Goal: Task Accomplishment & Management: Use online tool/utility

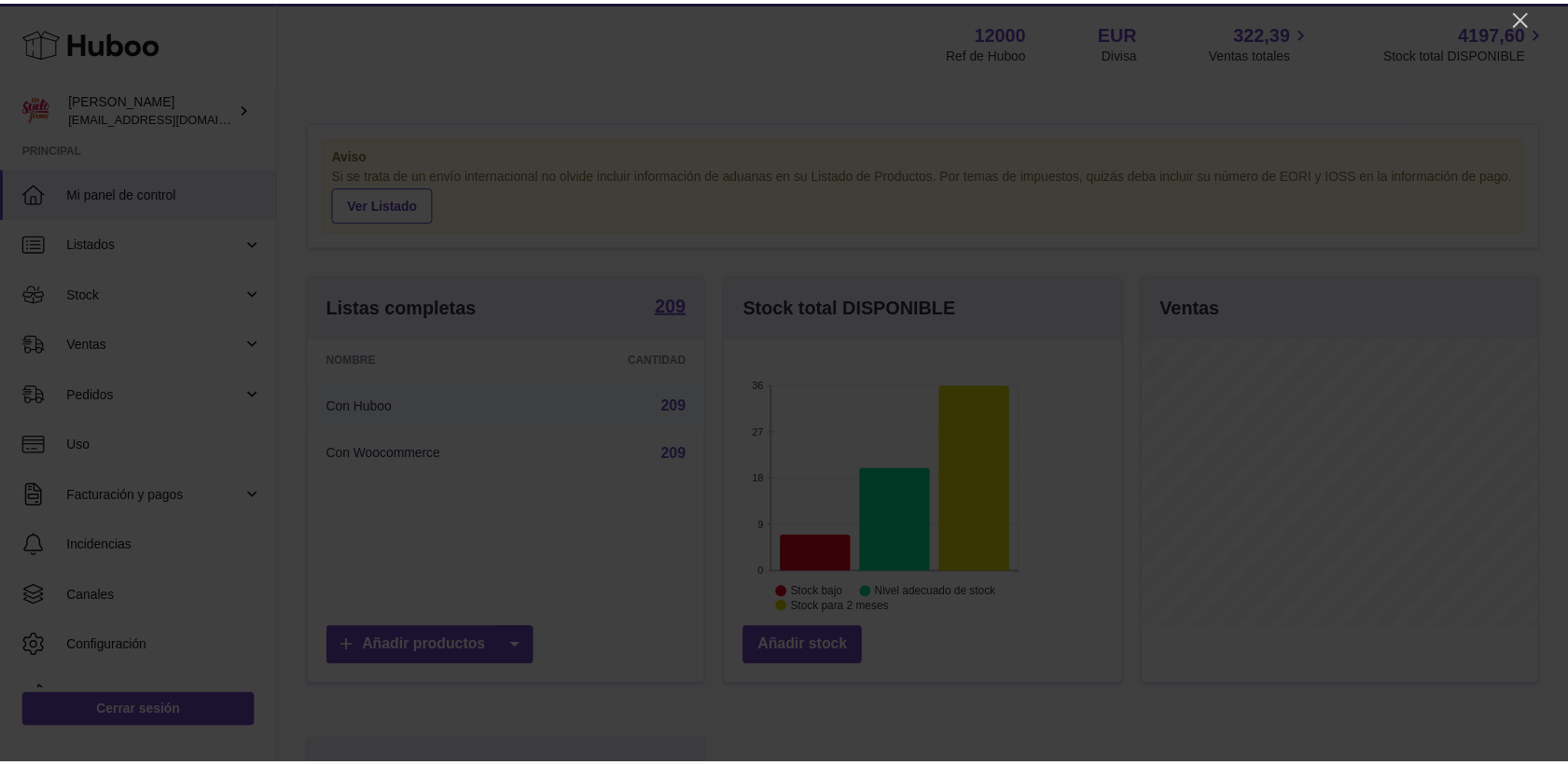
scroll to position [291, 400]
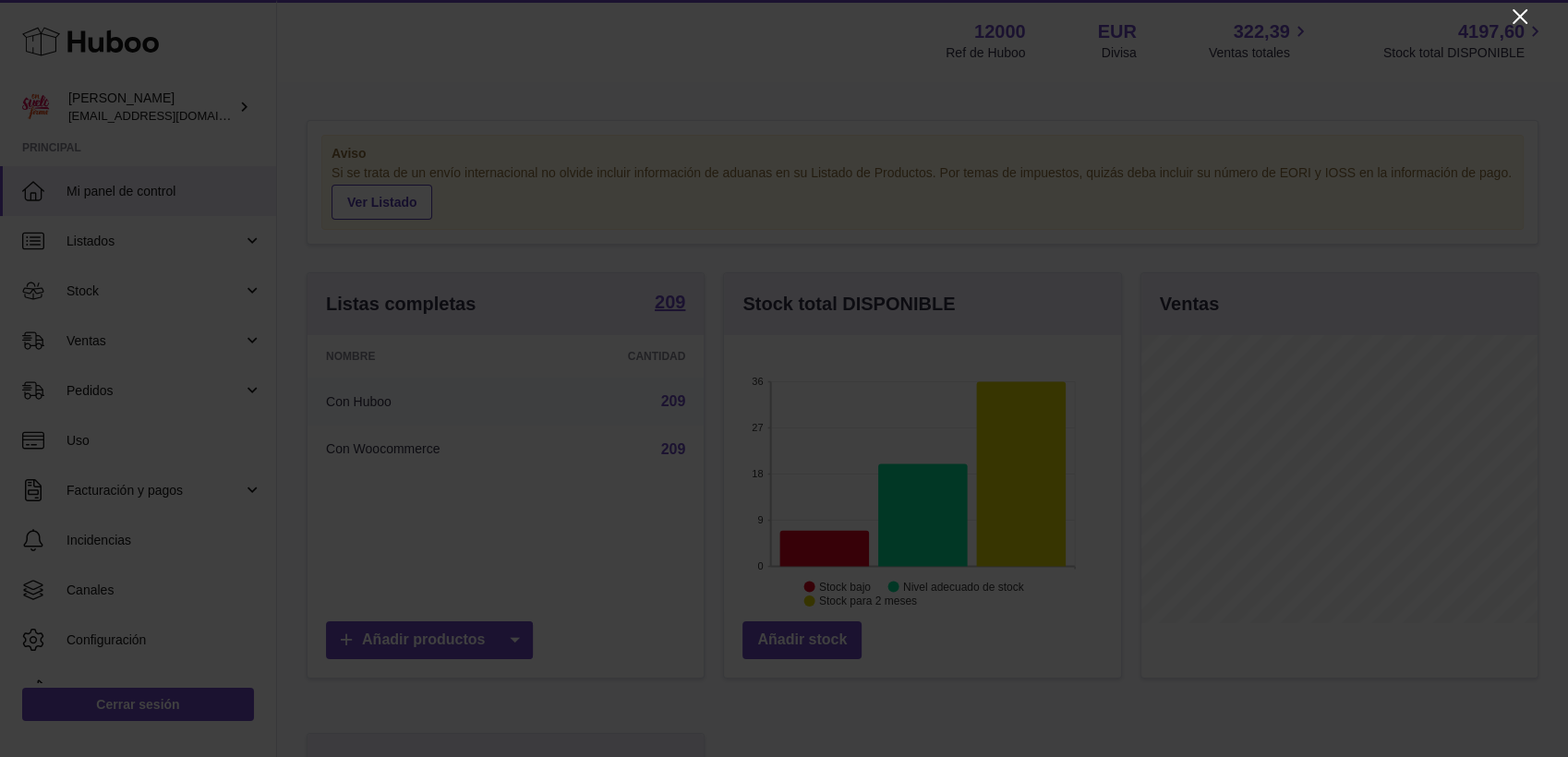
click at [1396, 18] on icon "Close" at bounding box center [1519, 16] width 22 height 22
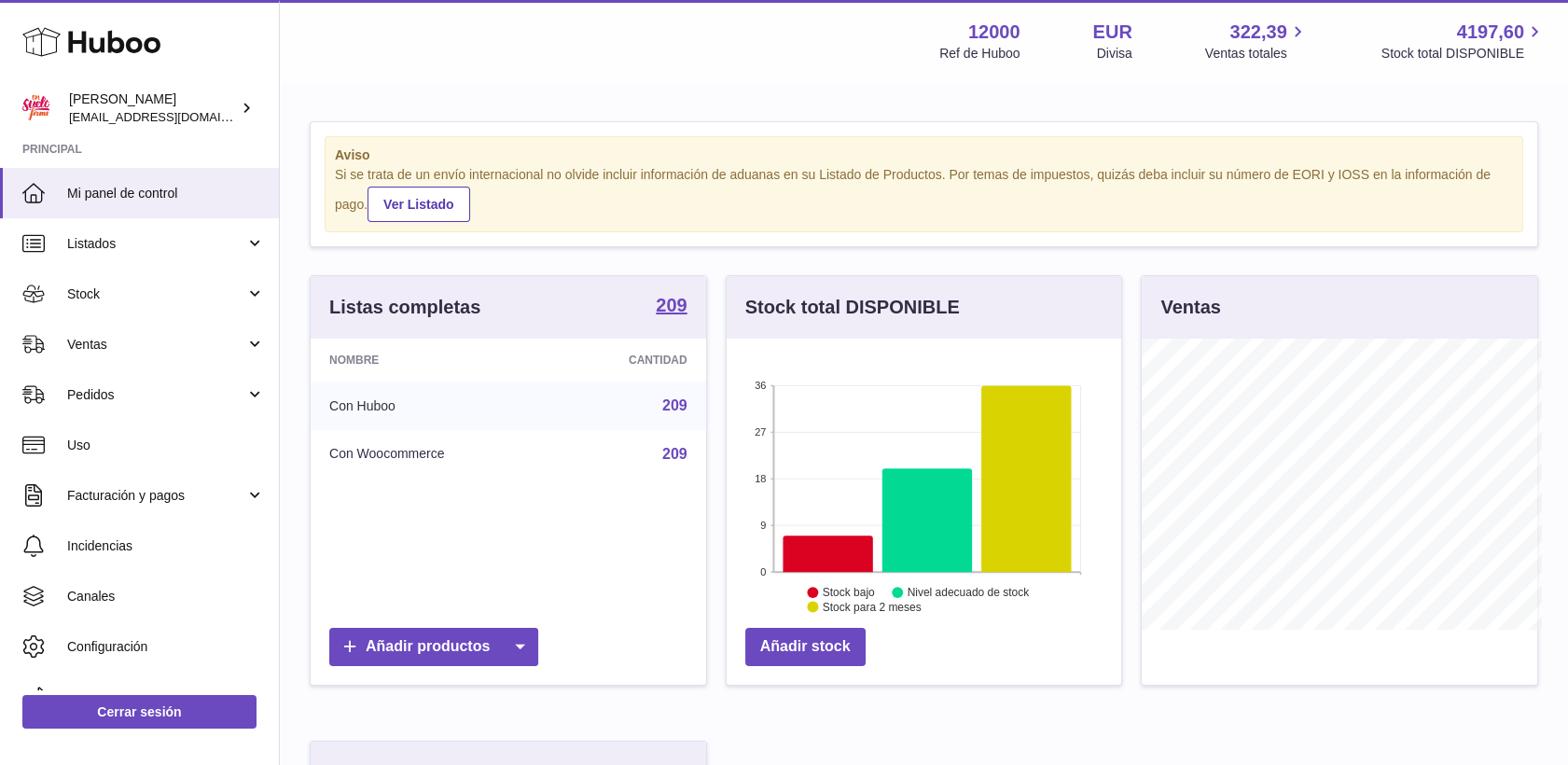
scroll to position [932956, 932473]
click at [78, 293] on span "Stock" at bounding box center [156, 295] width 179 height 17
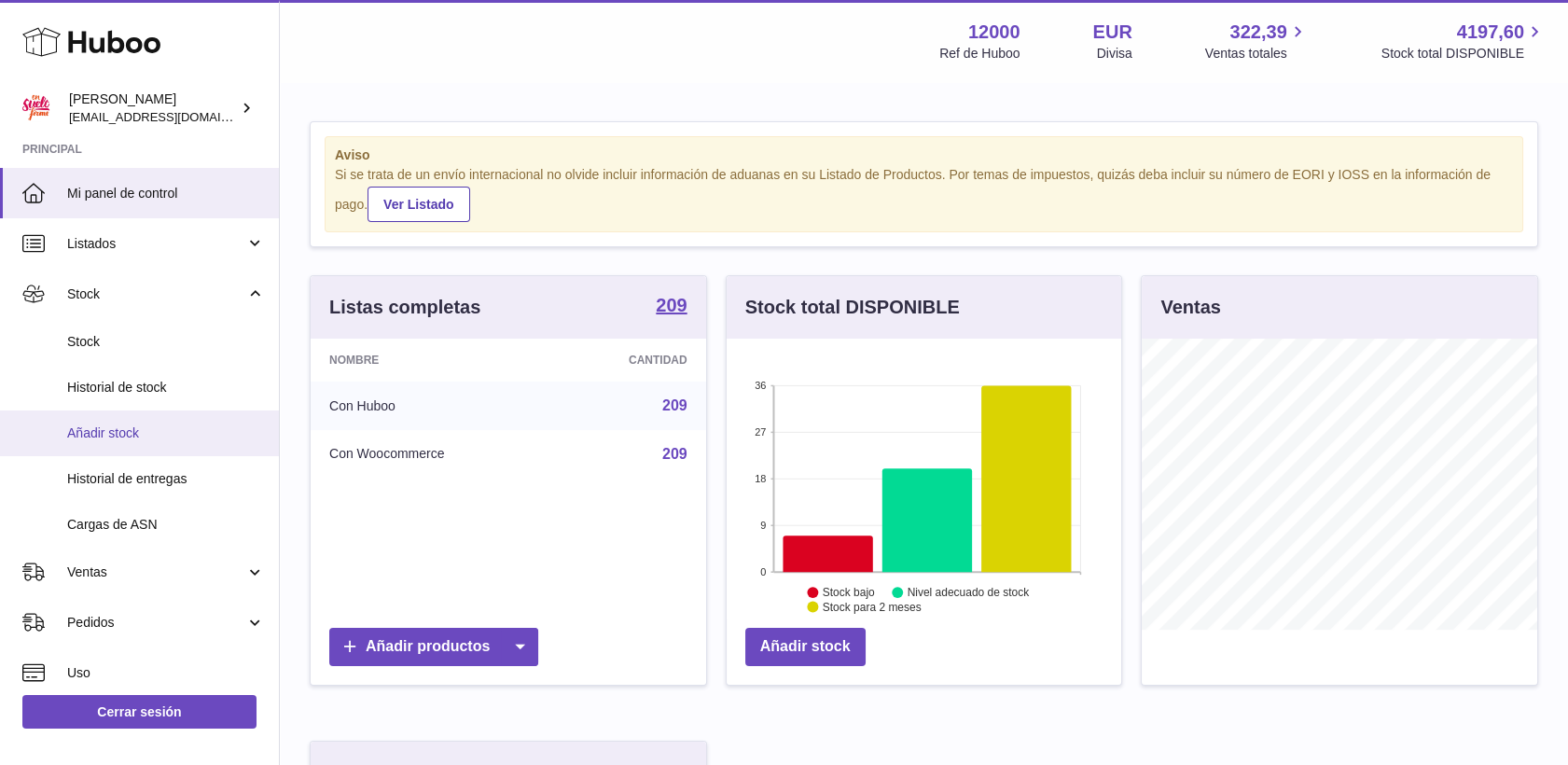
click at [112, 429] on span "Añadir stock" at bounding box center [166, 434] width 198 height 17
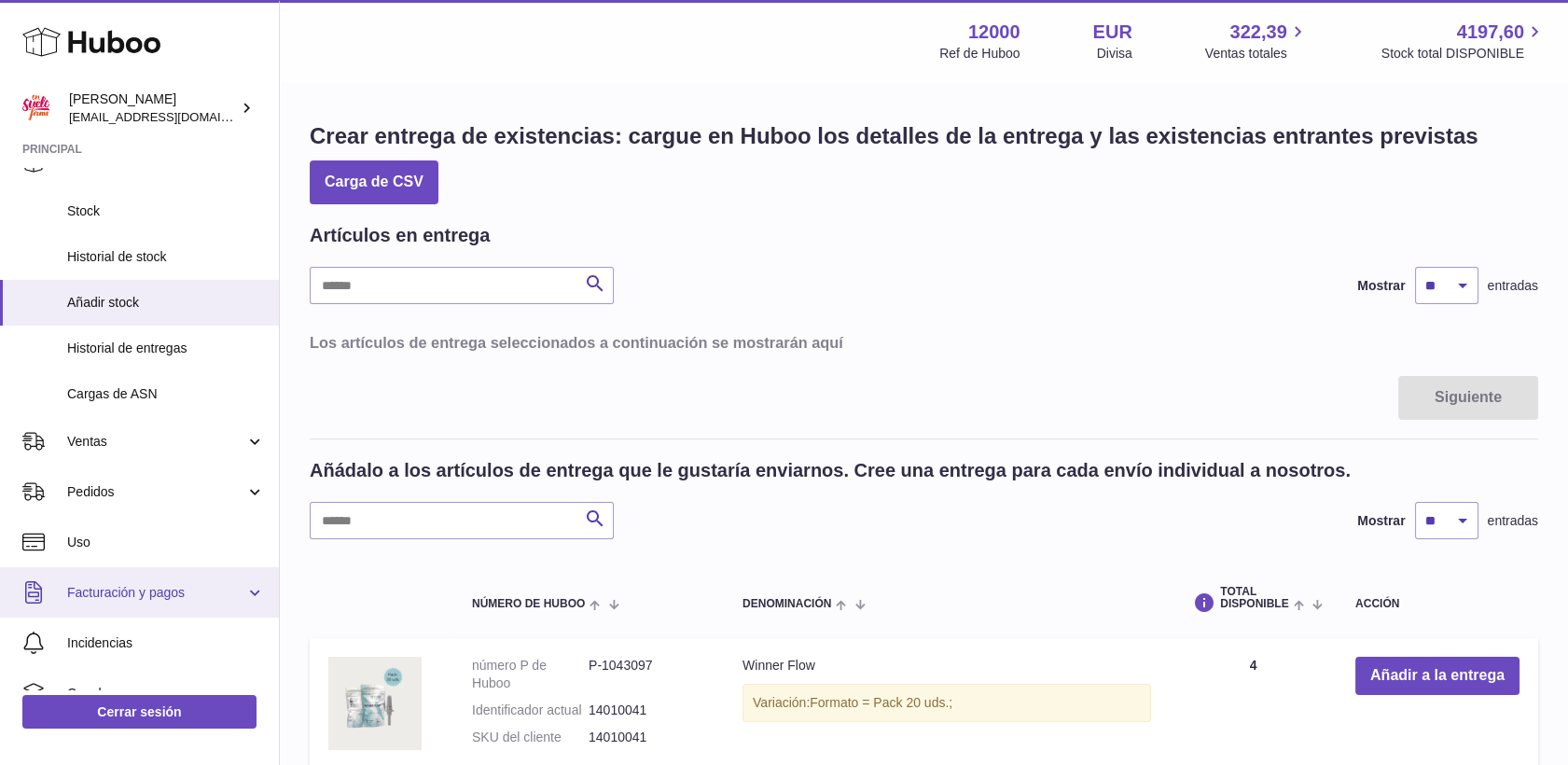
scroll to position [207, 0]
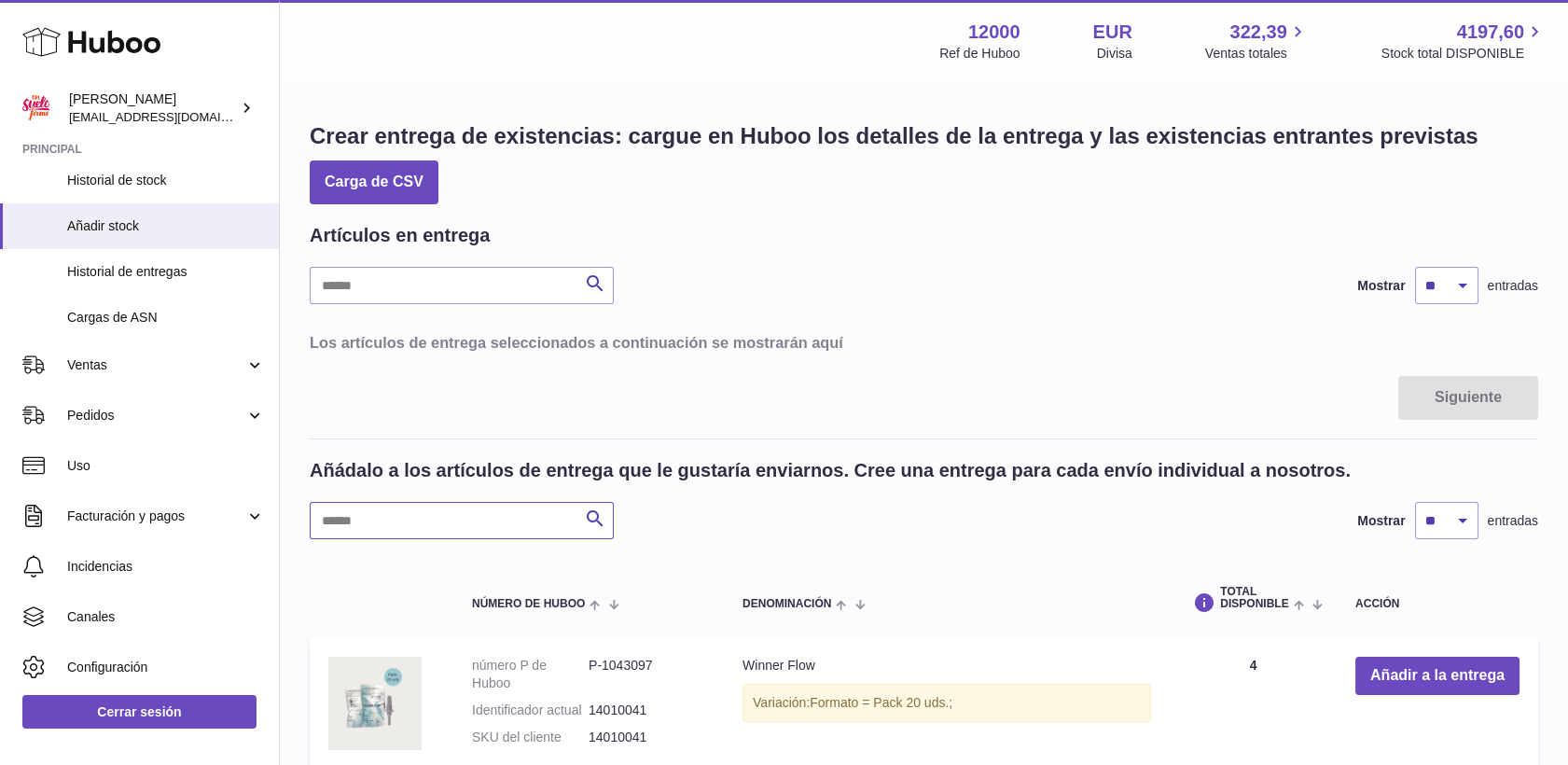
click at [373, 509] on input "text" at bounding box center [462, 521] width 304 height 38
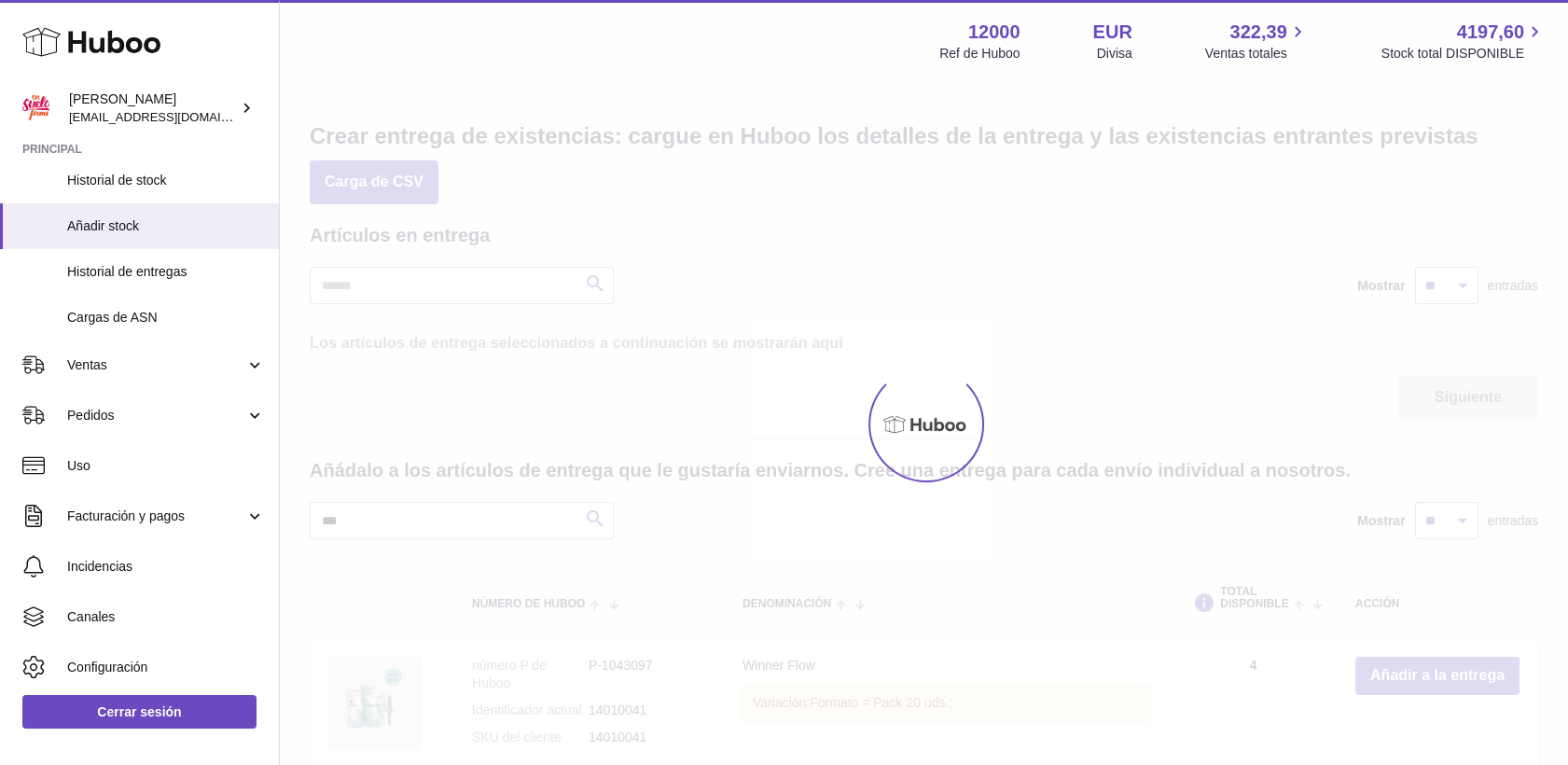
click at [373, 509] on div at bounding box center [924, 424] width 1288 height 681
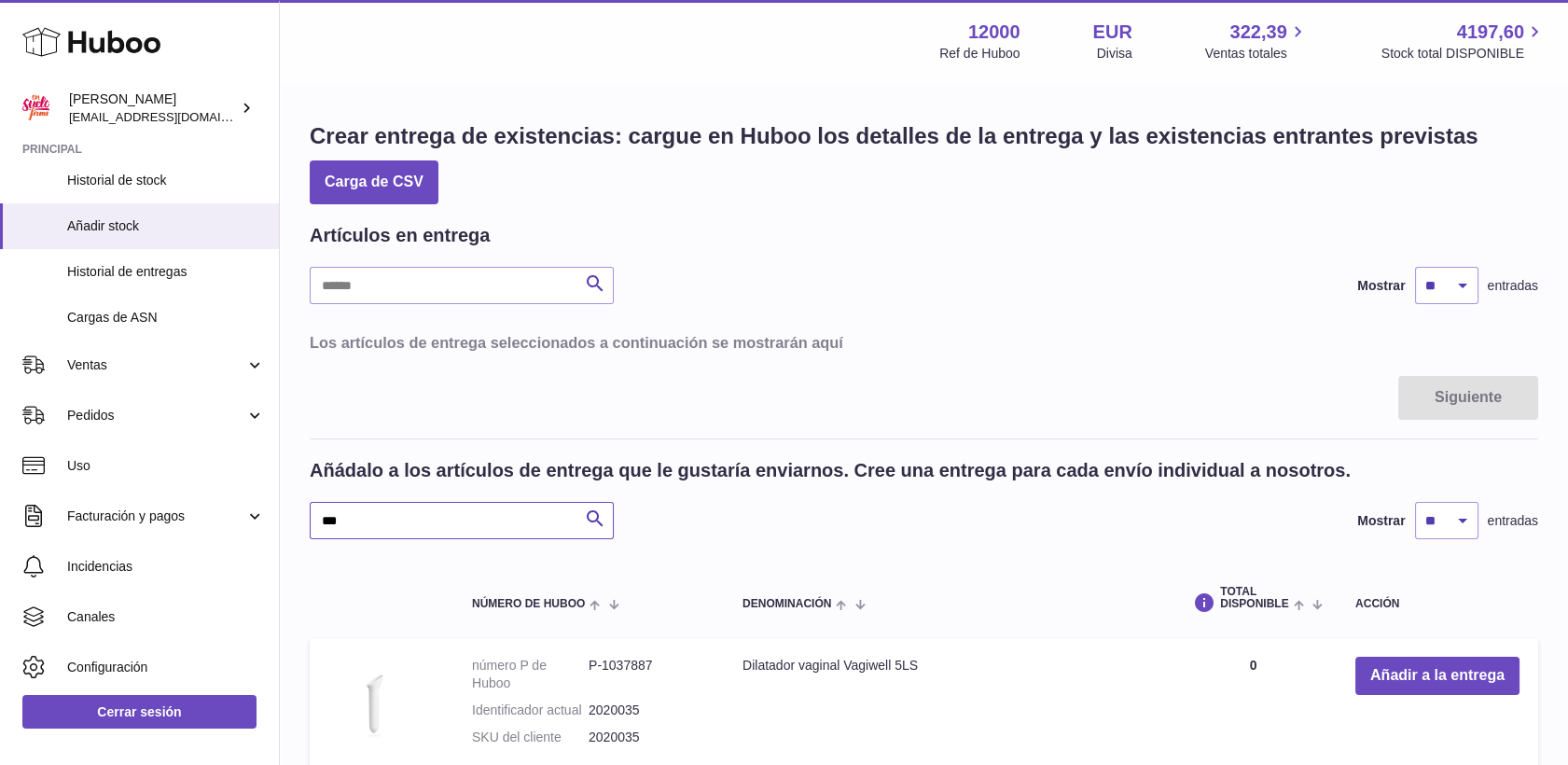
click at [365, 522] on input "***" at bounding box center [462, 521] width 304 height 38
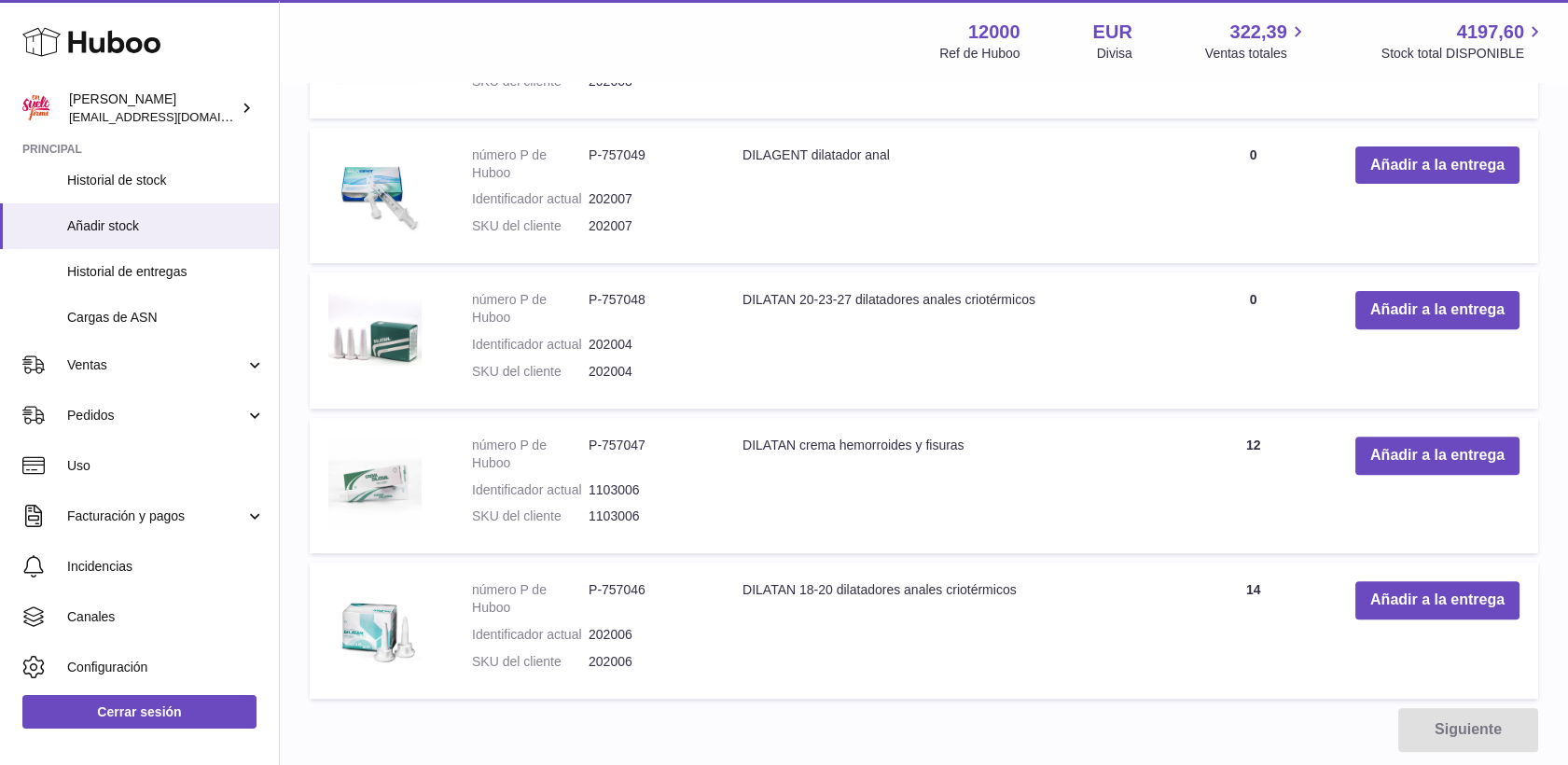
scroll to position [1347, 0]
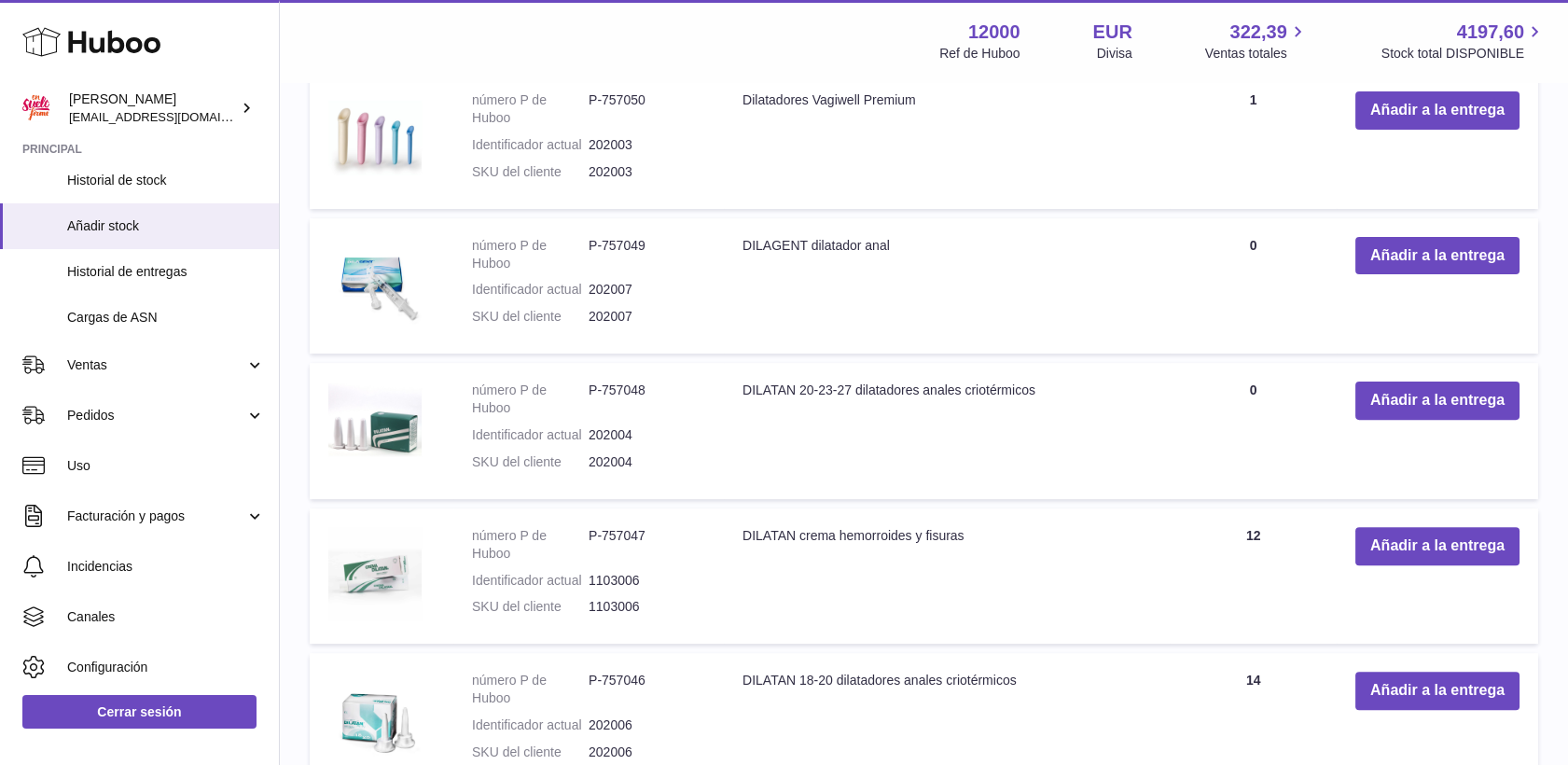
type input "*****"
